Goal: Complete application form: Complete application form

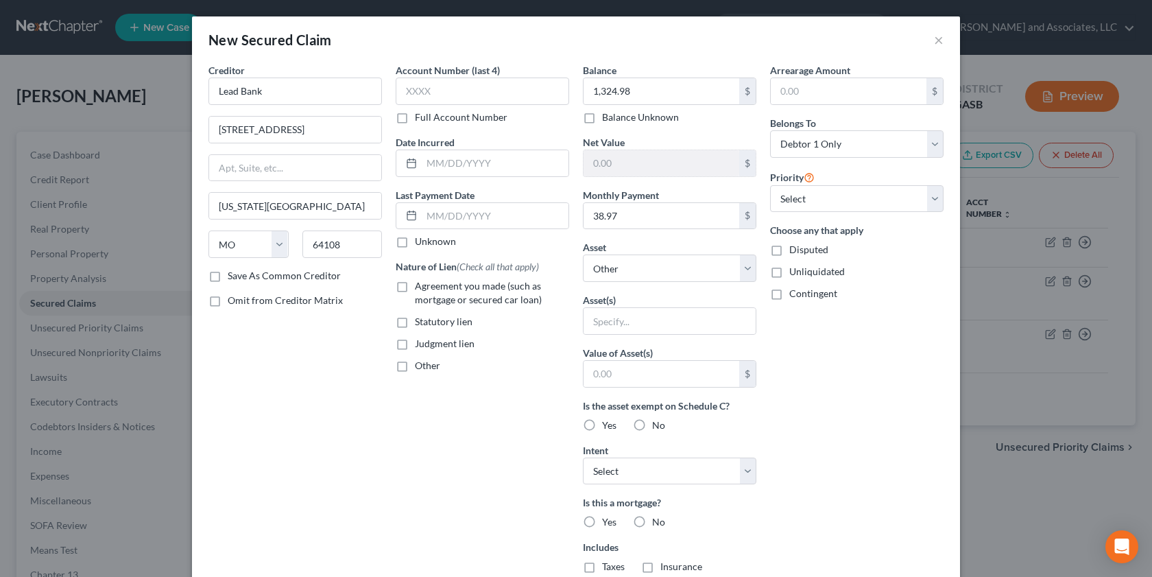
select select "26"
select select "0"
click at [589, 322] on input "text" at bounding box center [670, 321] width 172 height 26
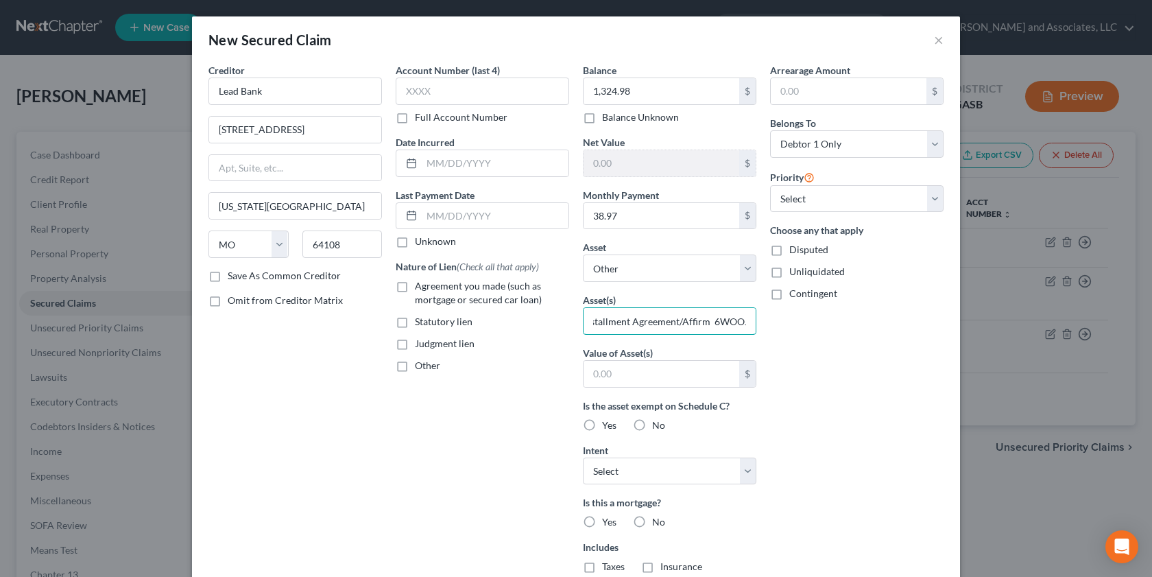
type input "IPhone 16 Pro Installment Agreement/Affirm 6WOOJ"
click at [415, 283] on label "Agreement you made (such as mortgage or secured car loan)" at bounding box center [492, 292] width 154 height 27
click at [420, 283] on input "Agreement you made (such as mortgage or secured car loan)" at bounding box center [424, 283] width 9 height 9
checkbox input "true"
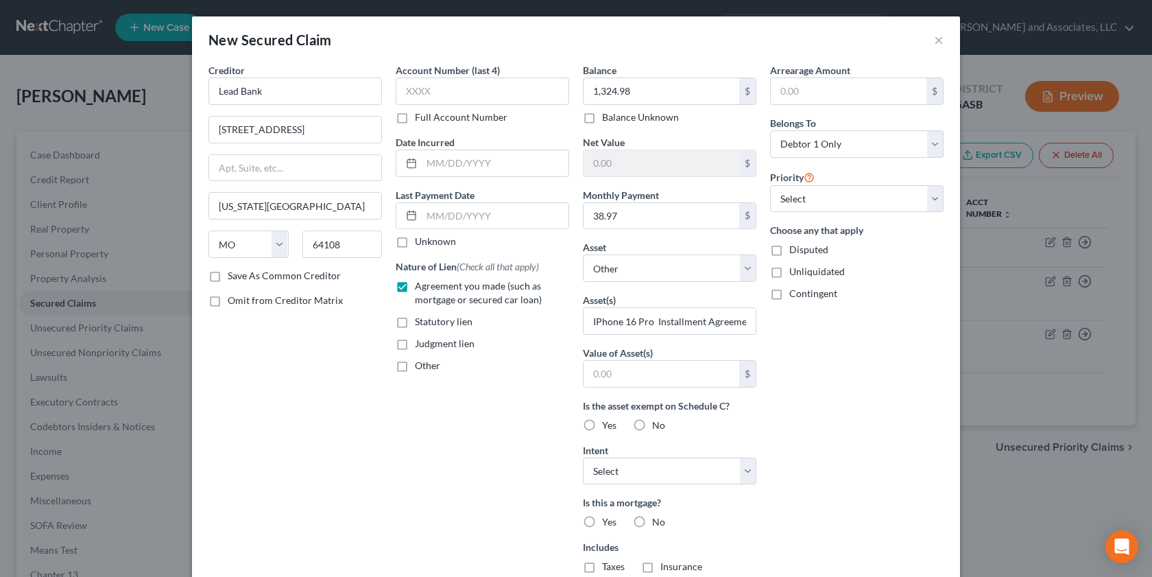
click at [228, 275] on label "Save As Common Creditor" at bounding box center [284, 276] width 113 height 14
click at [233, 275] on input "Save As Common Creditor" at bounding box center [237, 273] width 9 height 9
checkbox input "true"
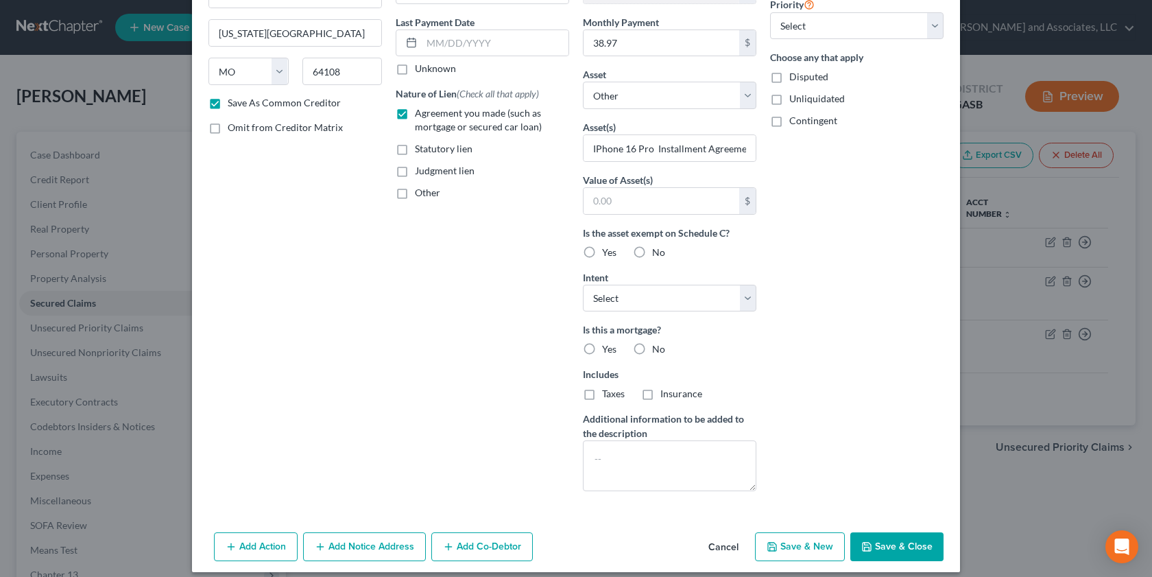
scroll to position [184, 0]
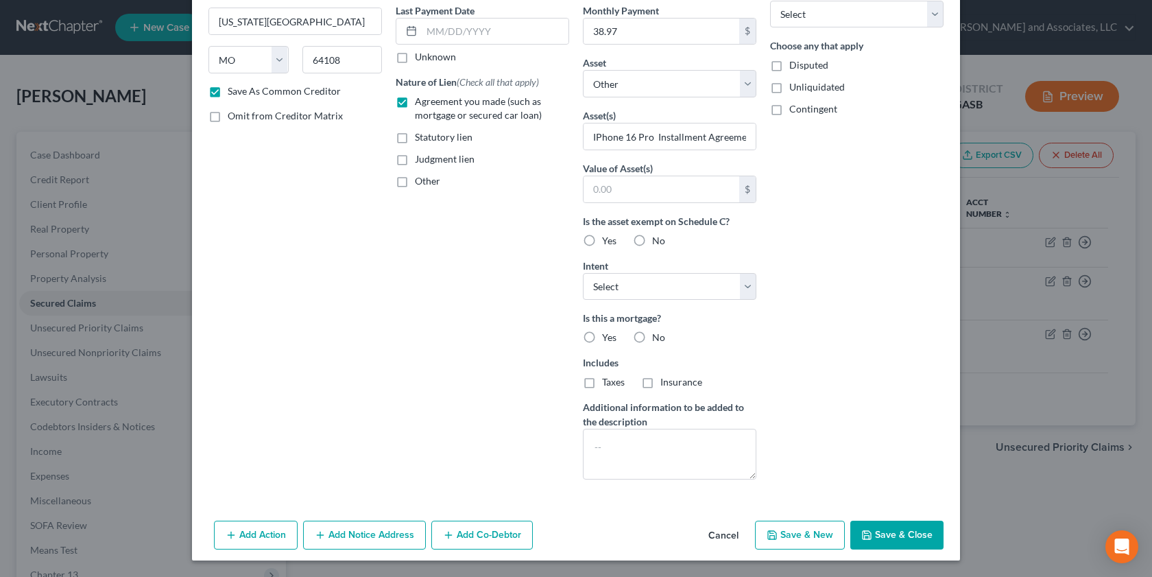
click at [374, 531] on button "Add Notice Address" at bounding box center [364, 534] width 123 height 29
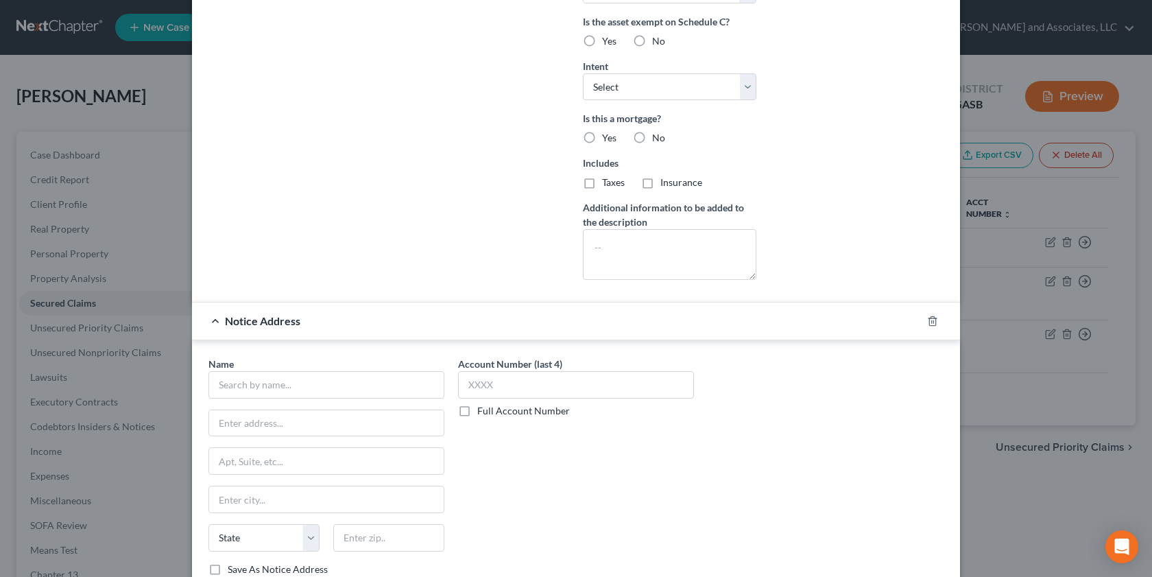
scroll to position [393, 0]
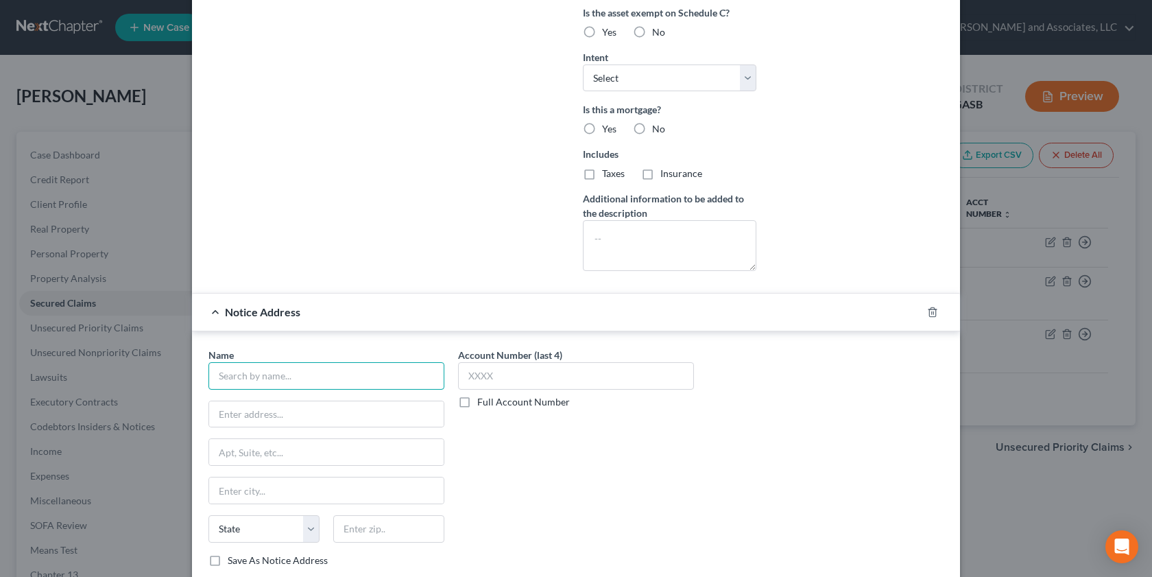
click at [219, 372] on input "text" at bounding box center [326, 375] width 236 height 27
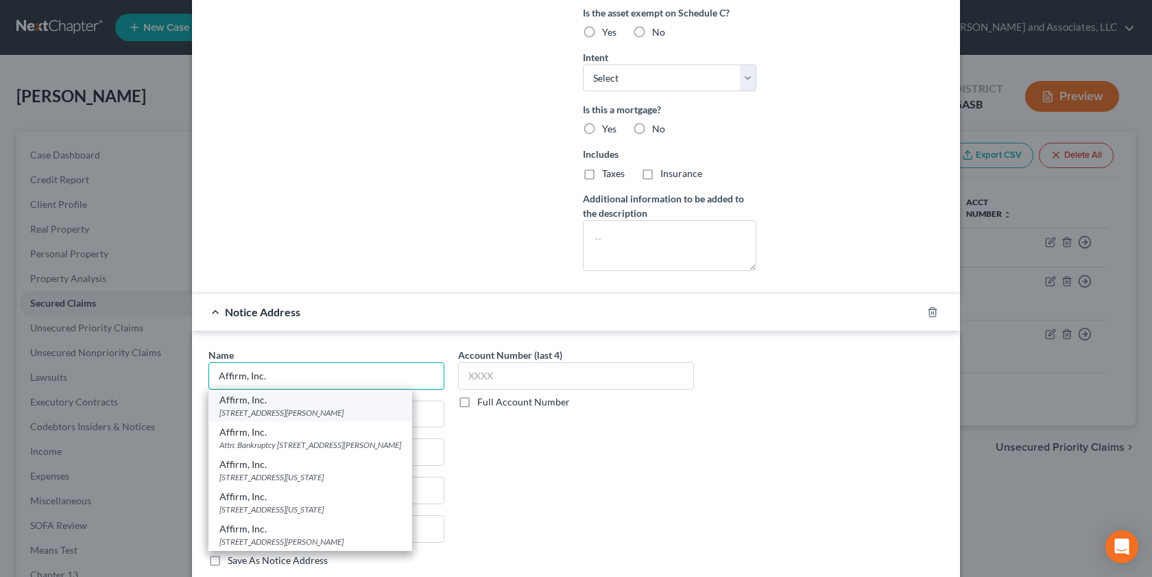
type input "Affirm, Inc."
click at [331, 413] on div "[STREET_ADDRESS][PERSON_NAME]" at bounding box center [310, 413] width 182 height 12
type input "[STREET_ADDRESS][PERSON_NAME]"
type input "4th Floor"
type input "[GEOGRAPHIC_DATA]"
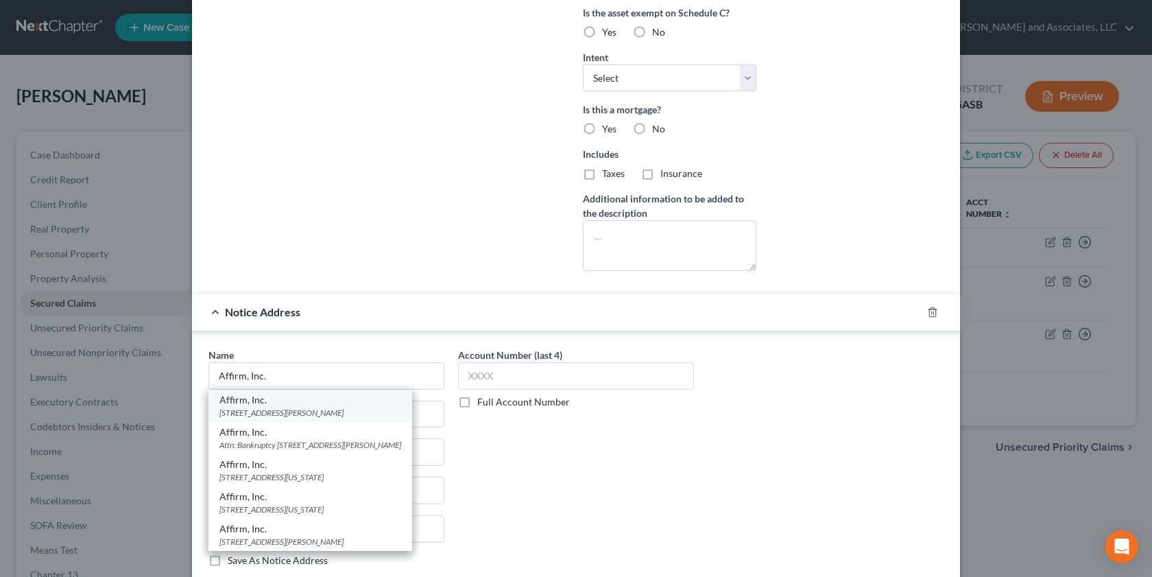
select select "39"
type input "15212"
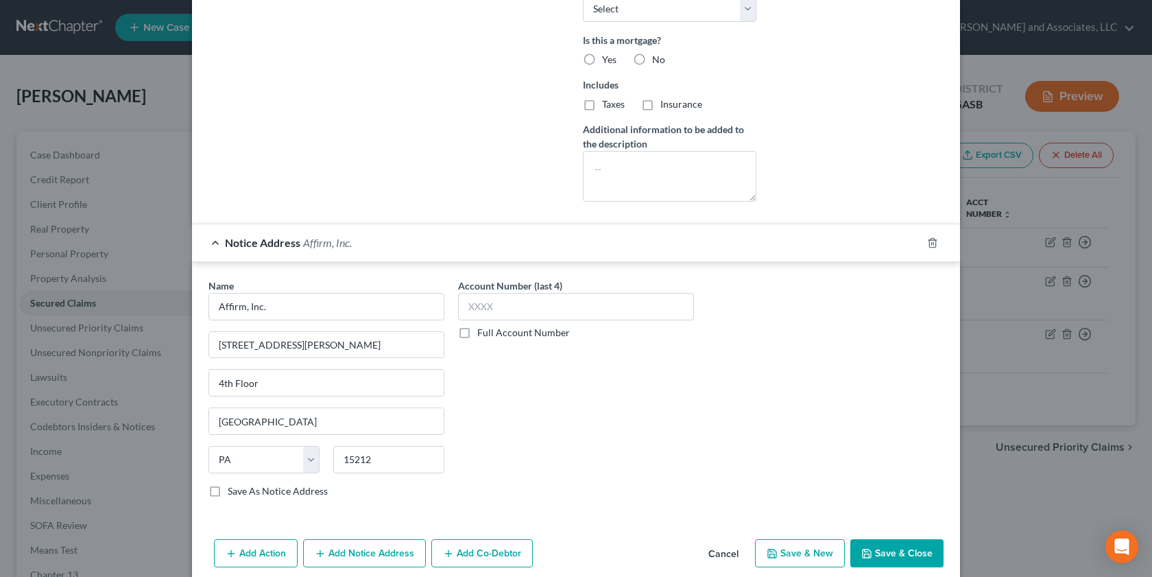
scroll to position [480, 0]
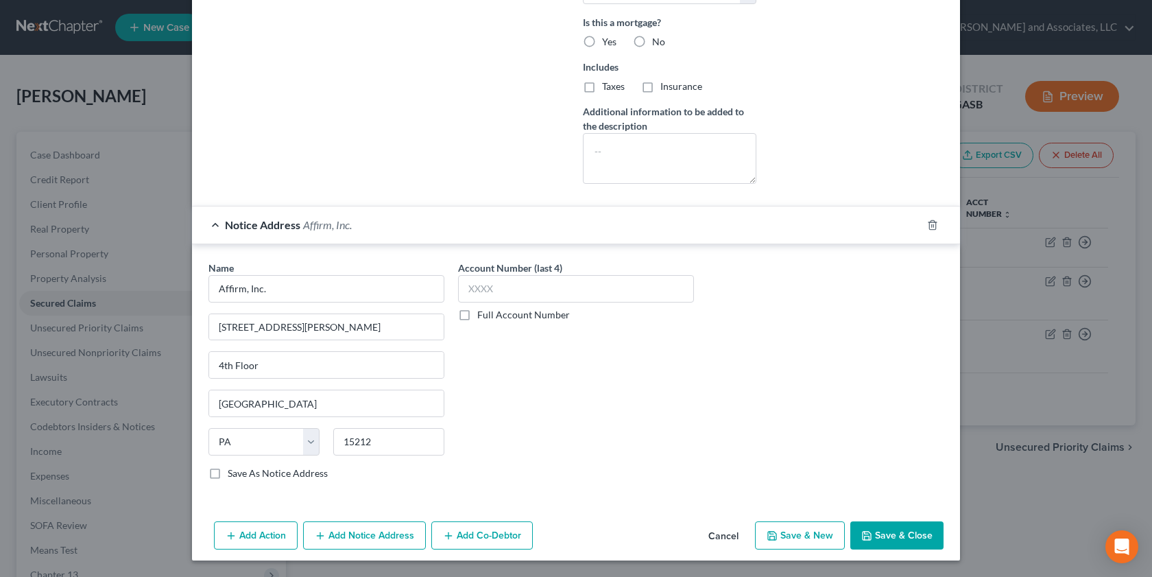
click at [228, 474] on label "Save As Notice Address" at bounding box center [278, 473] width 100 height 14
click at [233, 474] on input "Save As Notice Address" at bounding box center [237, 470] width 9 height 9
checkbox input "true"
click at [887, 529] on button "Save & Close" at bounding box center [896, 535] width 93 height 29
checkbox input "false"
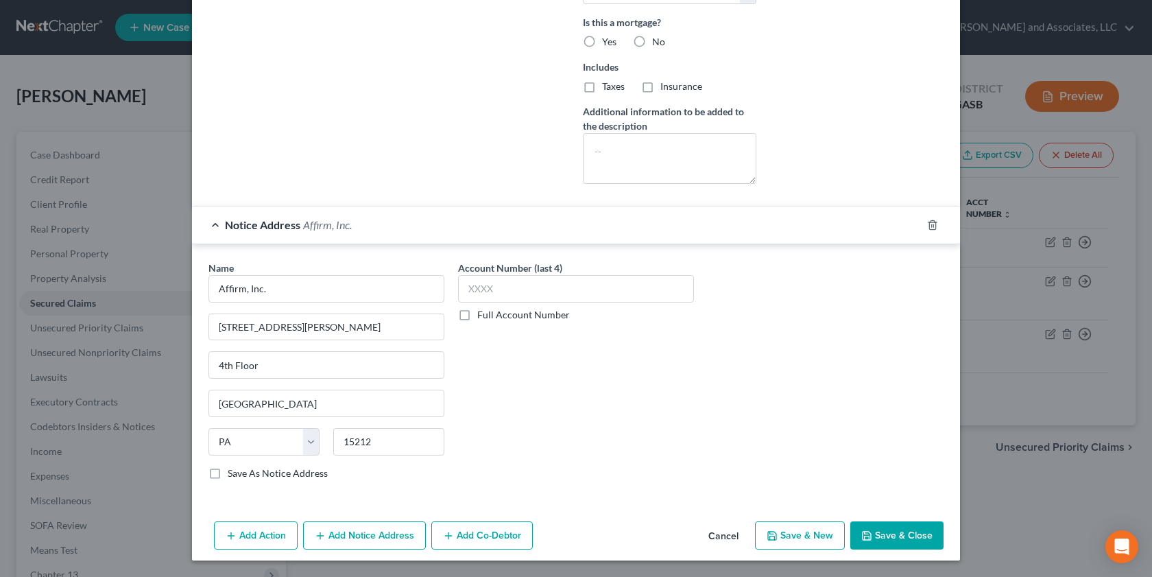
select select
checkbox input "false"
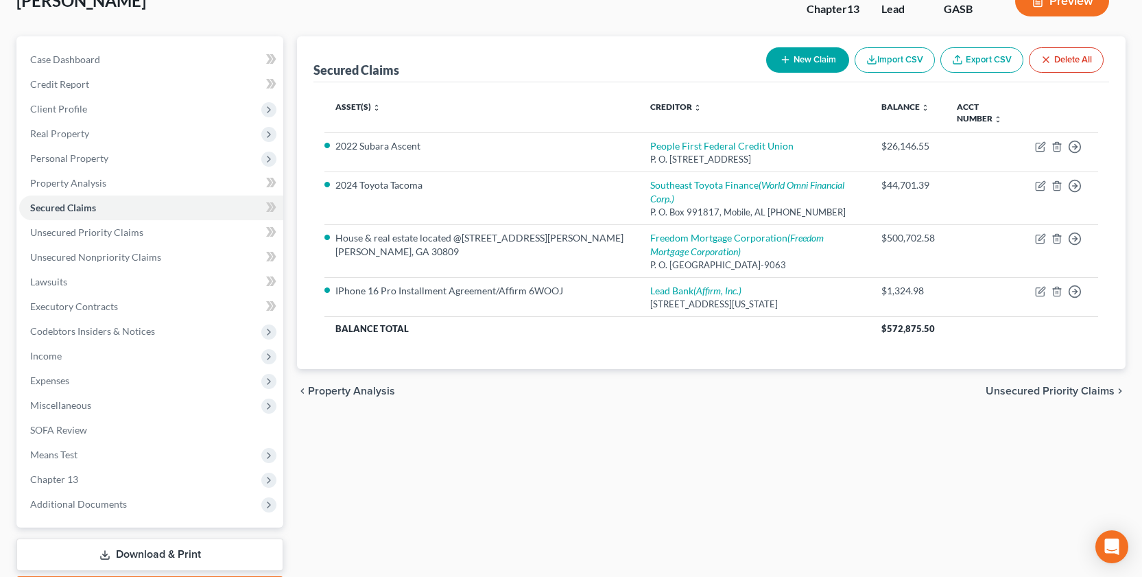
scroll to position [100, 0]
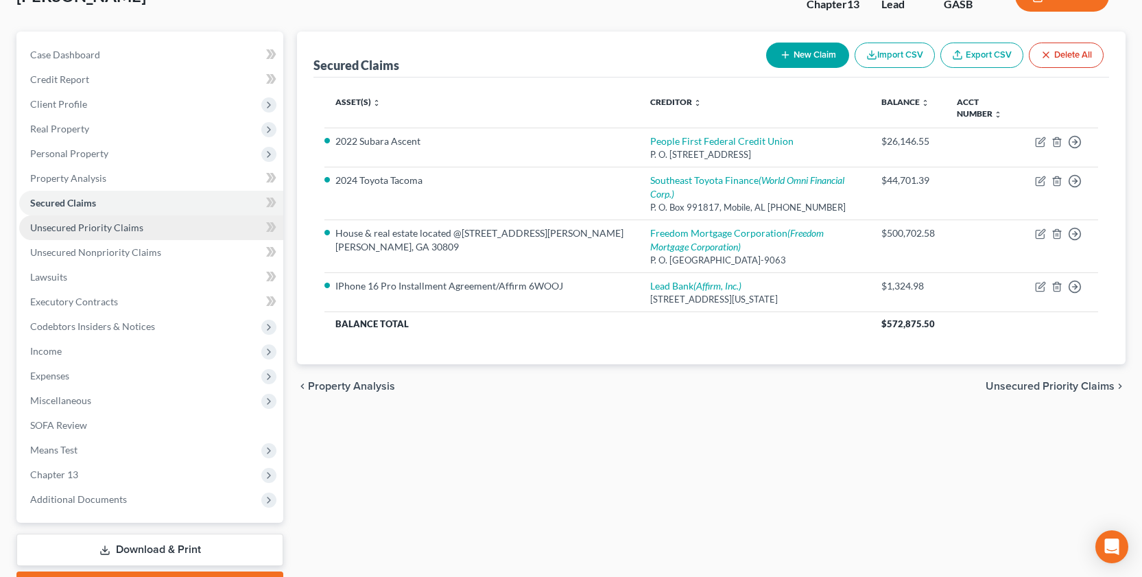
click at [82, 224] on span "Unsecured Priority Claims" at bounding box center [86, 227] width 113 height 12
